Goal: Navigation & Orientation: Understand site structure

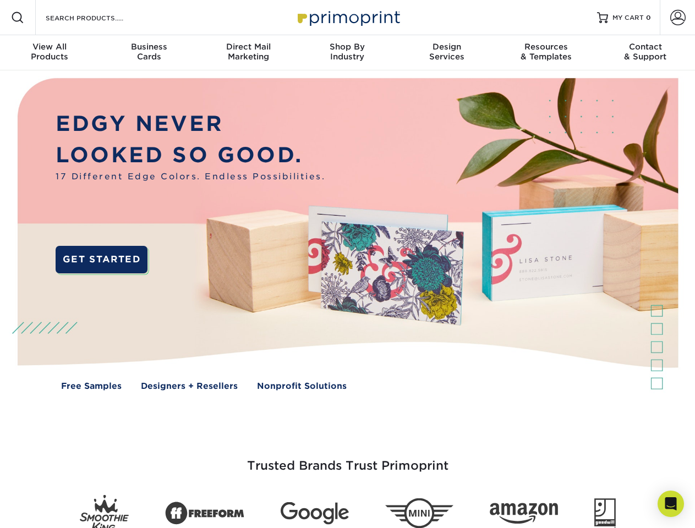
click at [347, 264] on img at bounding box center [347, 242] width 688 height 344
click at [18, 18] on span at bounding box center [17, 17] width 13 height 13
click at [678, 18] on span at bounding box center [677, 17] width 15 height 15
click at [50, 53] on div "View All Products" at bounding box center [49, 52] width 99 height 20
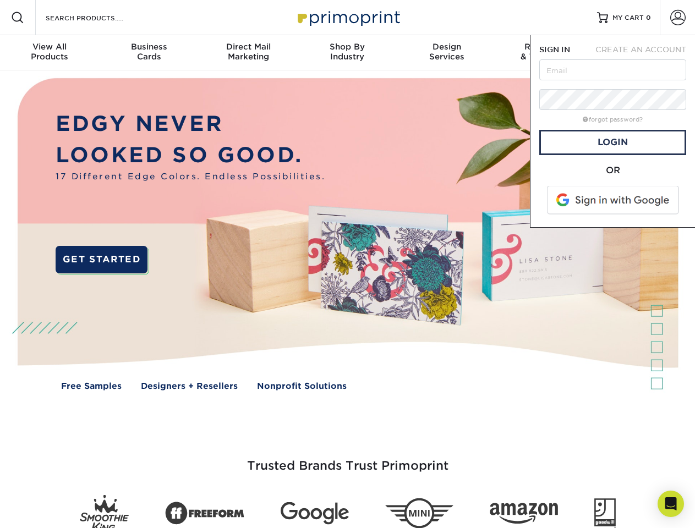
click at [149, 53] on div "Business Cards" at bounding box center [148, 52] width 99 height 20
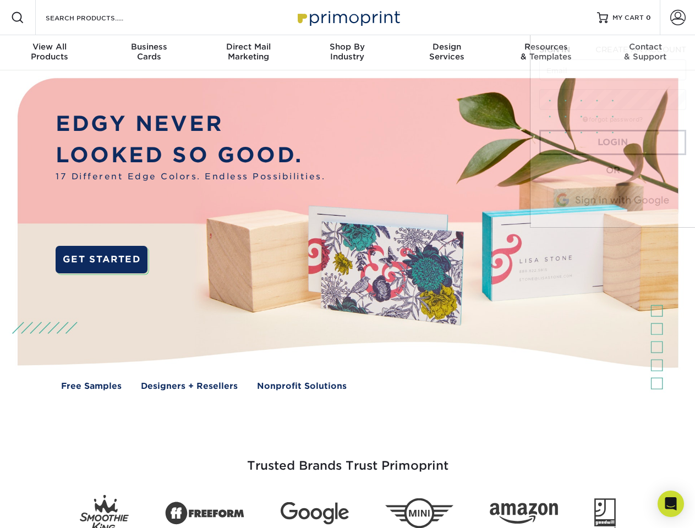
click at [248, 53] on div "Direct Mail Marketing" at bounding box center [248, 52] width 99 height 20
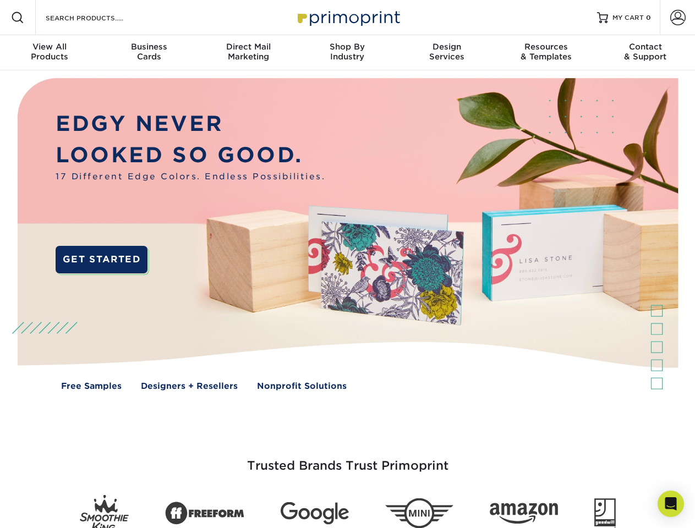
click at [347, 53] on div "Shop By Industry" at bounding box center [347, 52] width 99 height 20
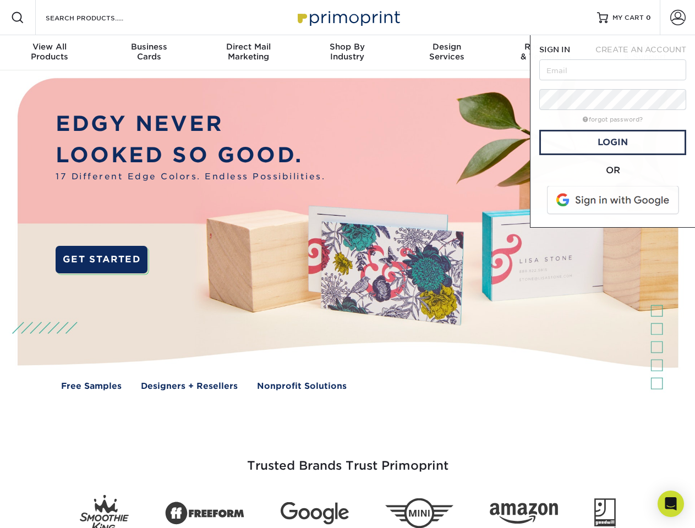
click at [447, 53] on div "Design Services" at bounding box center [446, 52] width 99 height 20
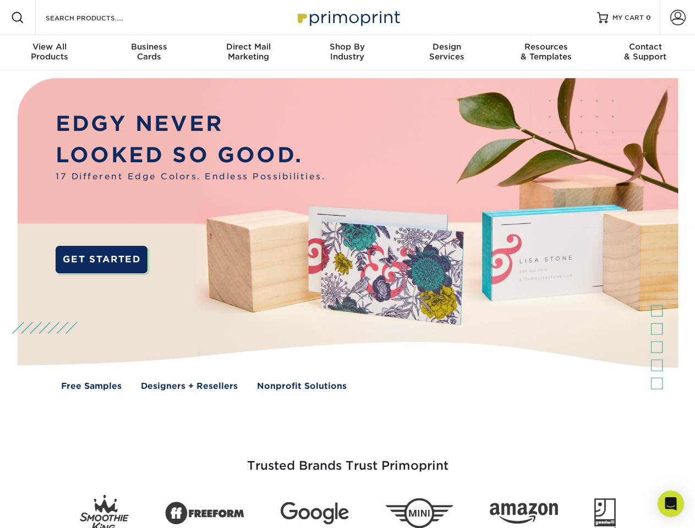
click at [546, 53] on span "SIGN IN" at bounding box center [554, 49] width 31 height 9
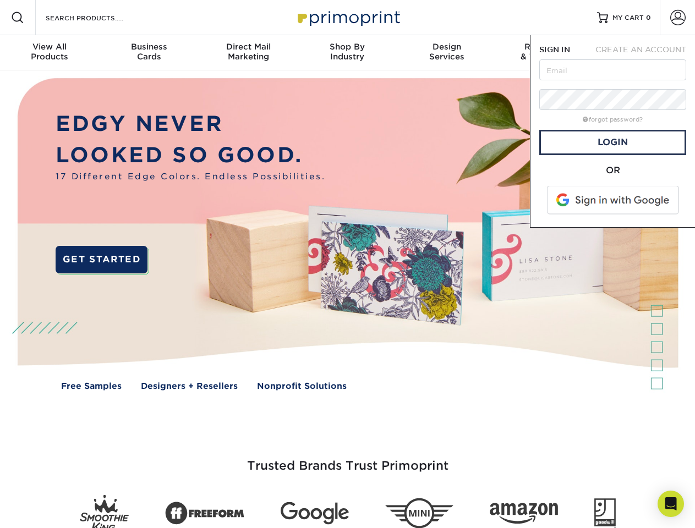
click at [646, 53] on div "Contact & Support" at bounding box center [645, 52] width 99 height 20
